Goal: Task Accomplishment & Management: Manage account settings

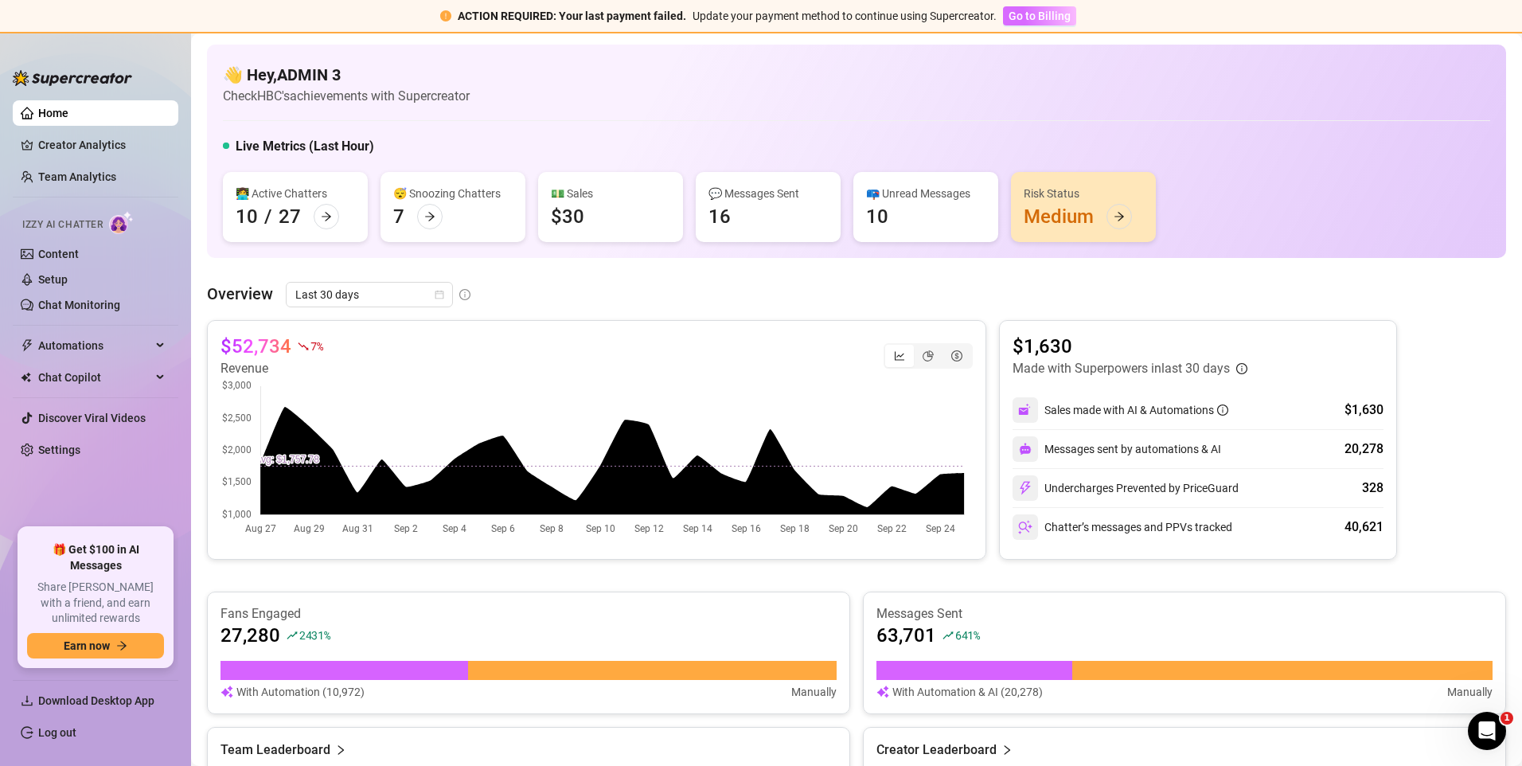
click at [1014, 11] on span "Go to Billing" at bounding box center [1039, 16] width 62 height 13
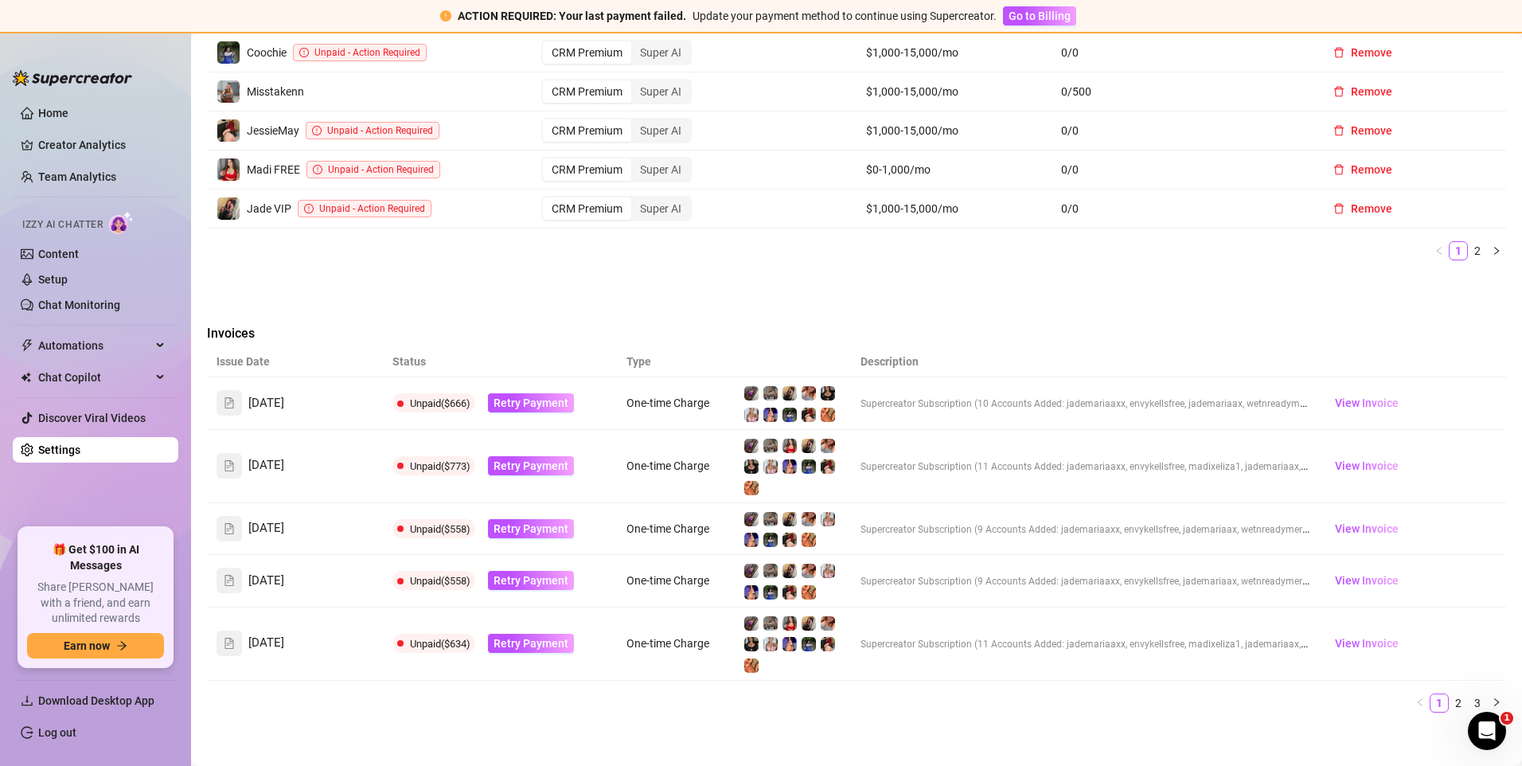
scroll to position [955, 0]
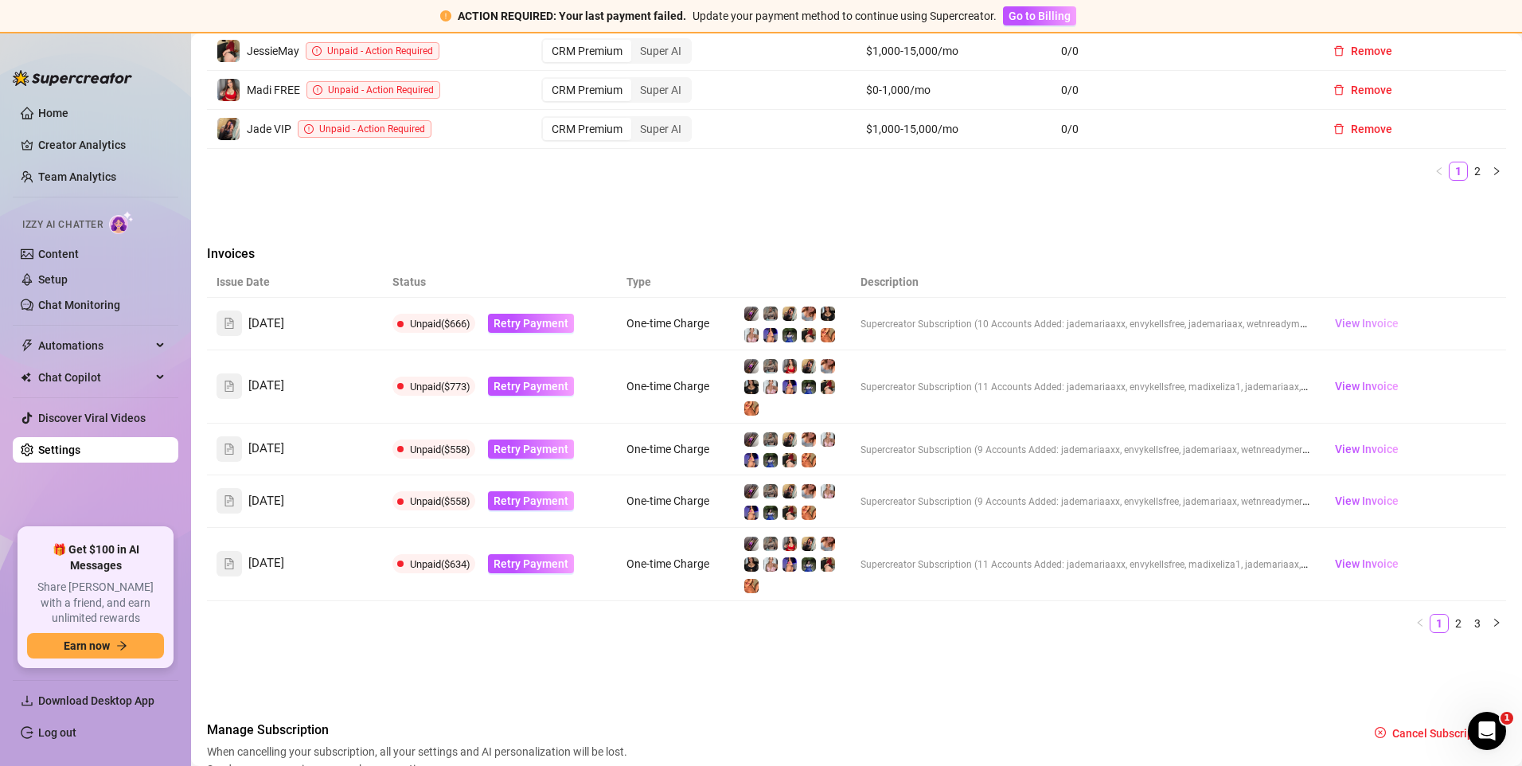
click at [1356, 319] on span "View Invoice" at bounding box center [1367, 323] width 64 height 18
